Goal: Check status: Check status

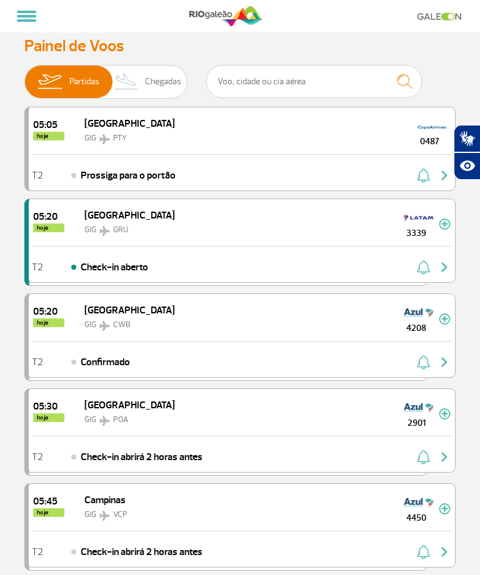
click at [119, 51] on h3 "Painel de Voos" at bounding box center [239, 45] width 431 height 19
click at [154, 74] on span "Chegadas" at bounding box center [163, 82] width 36 height 32
click at [24, 76] on input "Partidas Chegadas" at bounding box center [24, 76] width 0 height 0
click at [145, 83] on img at bounding box center [126, 82] width 37 height 32
click at [24, 76] on input "Partidas Chegadas" at bounding box center [24, 76] width 0 height 0
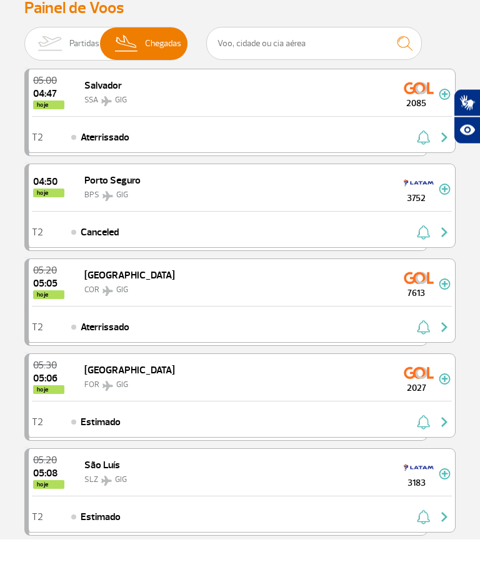
scroll to position [39, 0]
